Goal: Navigation & Orientation: Go to known website

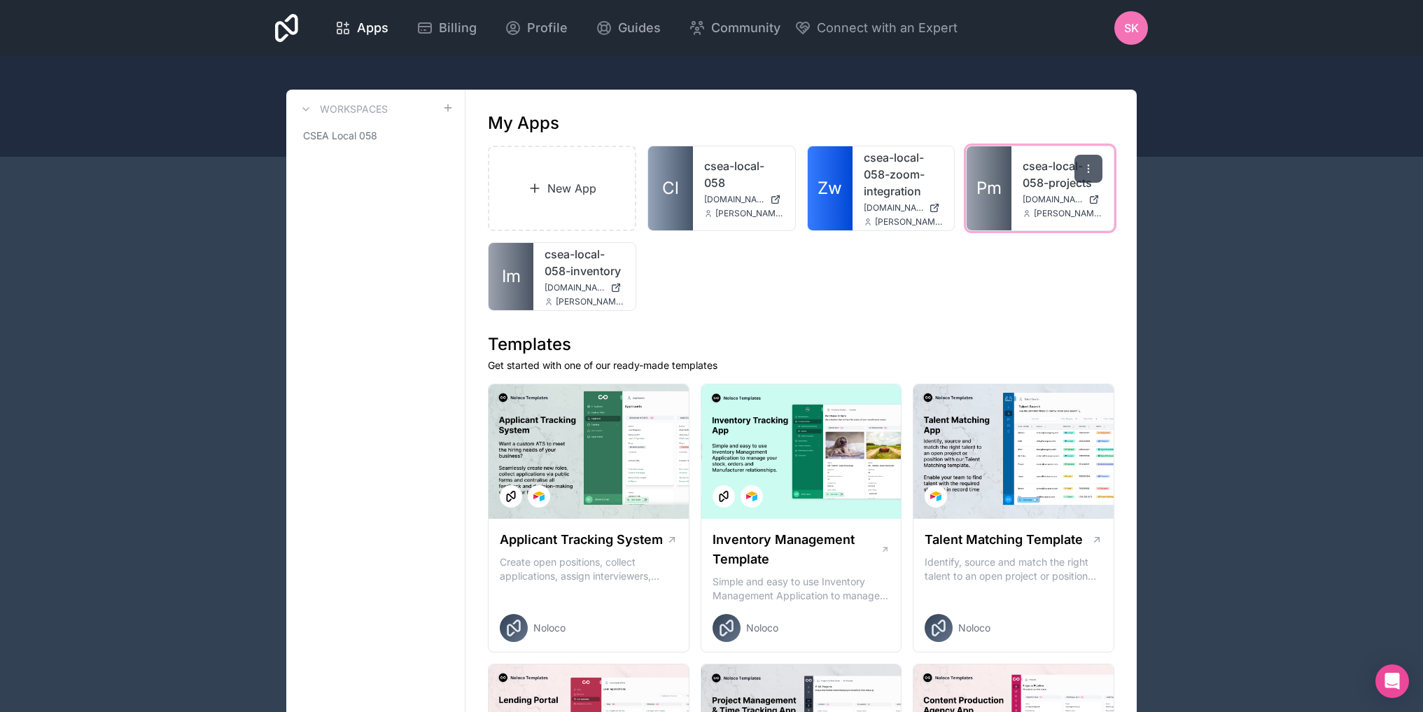
drag, startPoint x: 1048, startPoint y: 193, endPoint x: 1093, endPoint y: 169, distance: 51.1
click at [1093, 169] on icon at bounding box center [1088, 168] width 11 height 11
click at [1016, 159] on div "csea-local-058-projects csea-local-058-projects.noloco.co kennedy.seanc@csealoc…" at bounding box center [1063, 188] width 102 height 84
click at [1040, 201] on span "[DOMAIN_NAME]" at bounding box center [1053, 199] width 60 height 11
click at [733, 195] on span "[DOMAIN_NAME]" at bounding box center [734, 199] width 60 height 11
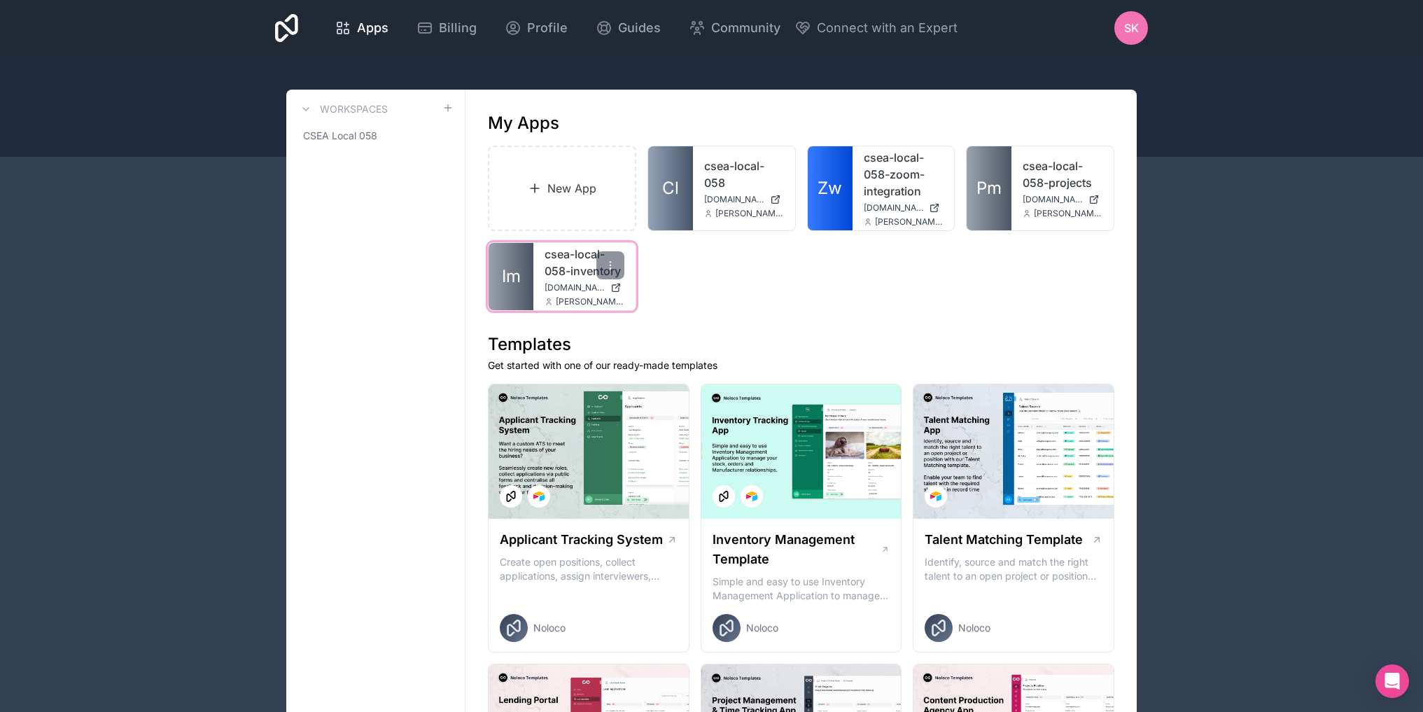
click at [566, 275] on link "csea-local-058-inventory" at bounding box center [585, 263] width 80 height 34
click at [558, 282] on span "[DOMAIN_NAME]" at bounding box center [575, 287] width 60 height 11
